Goal: Check status: Check status

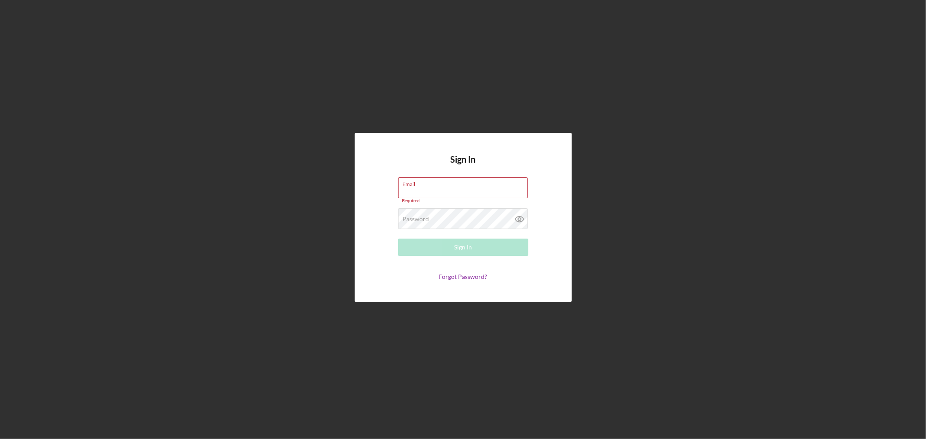
type input "[EMAIL_ADDRESS][DOMAIN_NAME]"
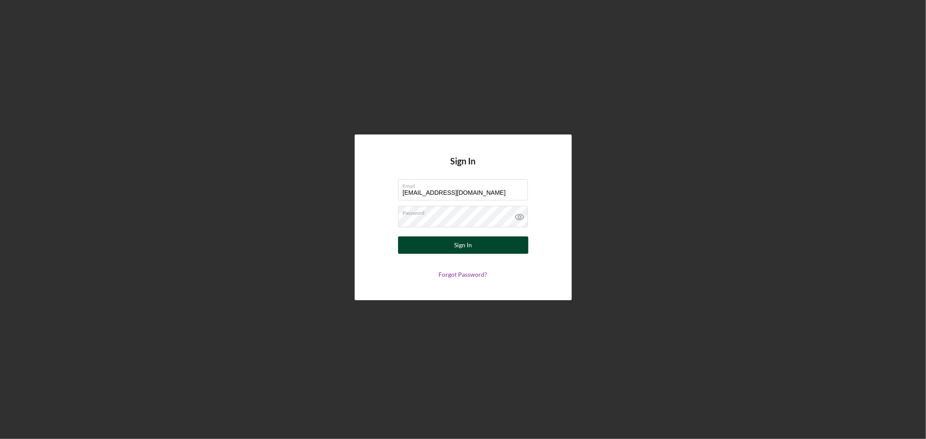
click at [473, 244] on button "Sign In" at bounding box center [463, 245] width 130 height 17
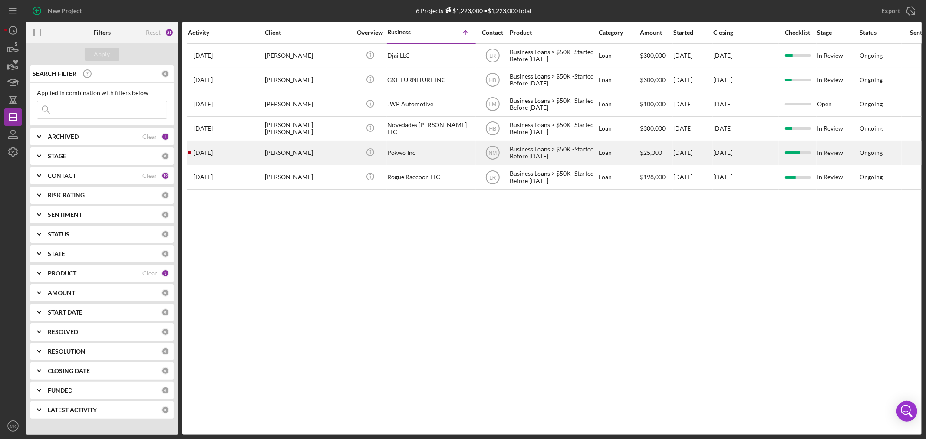
click at [405, 152] on div "Pokwo Inc" at bounding box center [430, 153] width 87 height 23
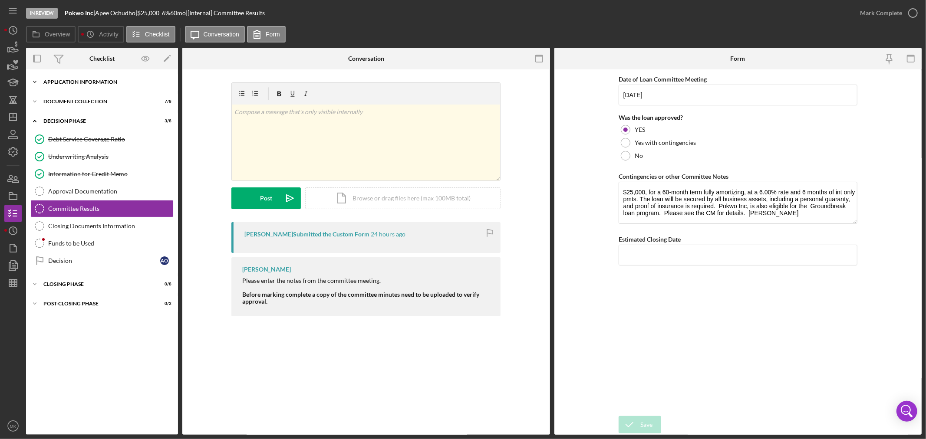
click at [92, 79] on div "Application Information" at bounding box center [105, 81] width 124 height 5
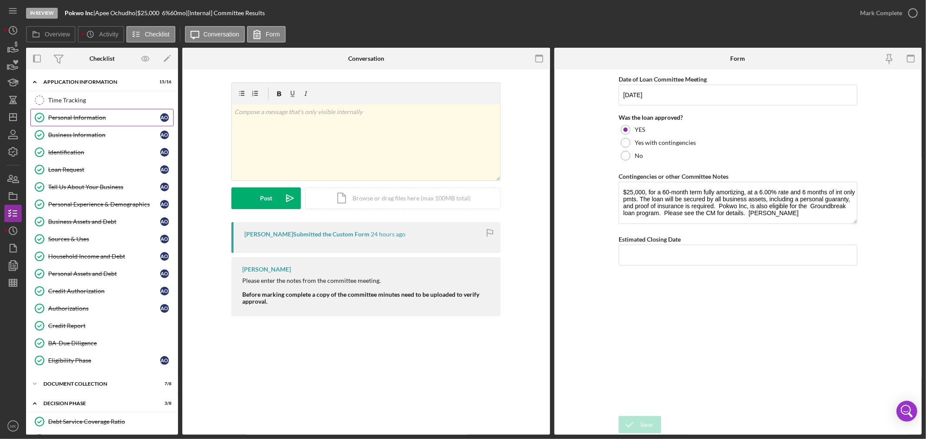
click at [120, 116] on div "Personal Information" at bounding box center [104, 117] width 112 height 7
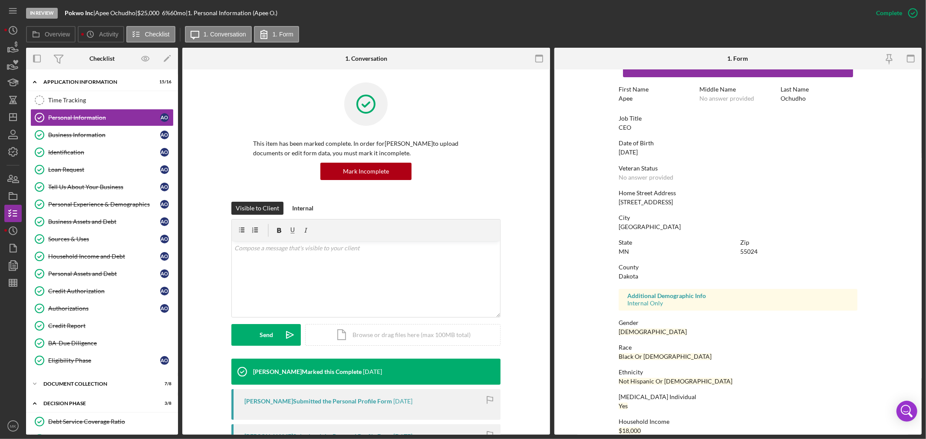
scroll to position [40, 0]
